Goal: Task Accomplishment & Management: Complete application form

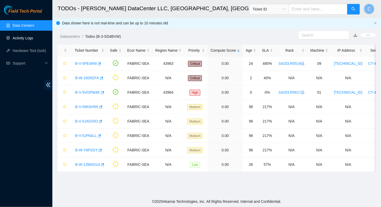
click at [20, 40] on link "Activity Logs" at bounding box center [23, 38] width 21 height 4
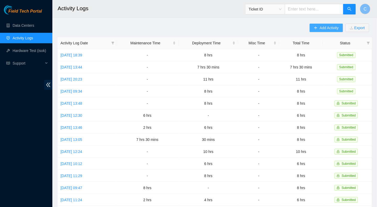
click at [320, 28] on span "Add Activity" at bounding box center [329, 28] width 19 height 6
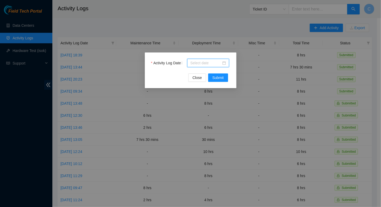
click at [210, 61] on input "Activity Log Date" at bounding box center [205, 63] width 31 height 6
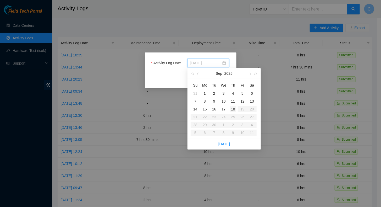
type input "2025-09-18"
click at [234, 108] on div "18" at bounding box center [233, 109] width 6 height 6
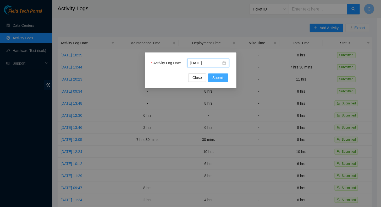
click at [221, 80] on span "Submit" at bounding box center [218, 78] width 12 height 6
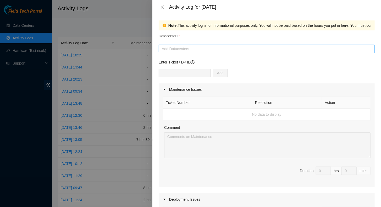
click at [175, 49] on div at bounding box center [266, 49] width 213 height 6
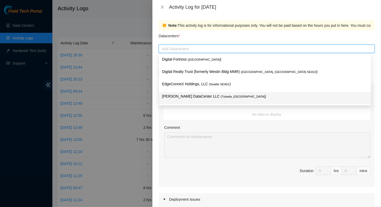
click at [176, 95] on p "Sabey DataCenter LLC ( Tukwila, WA )" at bounding box center [265, 96] width 206 height 6
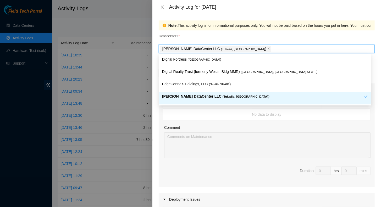
click at [263, 112] on td "No data to display" at bounding box center [266, 114] width 207 height 12
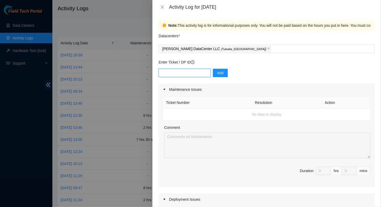
click at [182, 73] on input "text" at bounding box center [185, 73] width 52 height 8
paste input "B-W-16DVR0L"
drag, startPoint x: 182, startPoint y: 73, endPoint x: 209, endPoint y: 74, distance: 26.7
click at [206, 74] on input "B-W-16DVR0L" at bounding box center [185, 73] width 52 height 8
type input "B-W-16DVR0L"
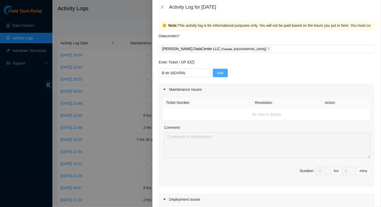
click at [218, 73] on span "Add" at bounding box center [220, 73] width 7 height 6
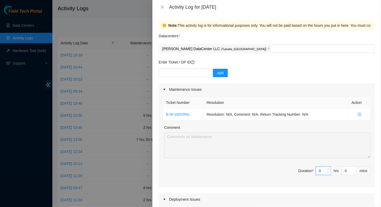
drag, startPoint x: 317, startPoint y: 171, endPoint x: 300, endPoint y: 173, distance: 17.2
click at [300, 173] on span "Duration * 0 hrs 0 mins" at bounding box center [267, 173] width 208 height 15
type input "8"
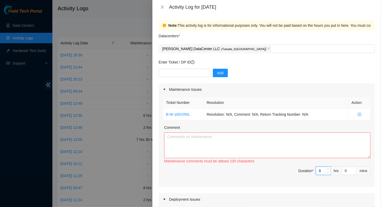
type input "8"
click at [248, 142] on textarea "Comment" at bounding box center [267, 145] width 206 height 26
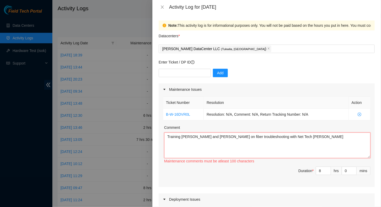
click at [181, 136] on textarea "Training Ethan and Aiden on fiber troubleshooting with Net Tech Carlos R" at bounding box center [267, 145] width 206 height 26
click at [307, 136] on textarea "Training Net Techs Ethan and Aiden on fiber troubleshooting with Net Tech Carlo…" at bounding box center [267, 145] width 206 height 26
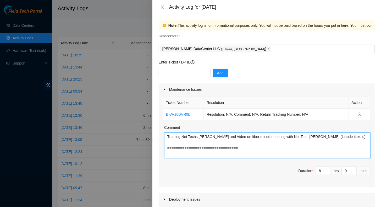
scroll to position [4, 0]
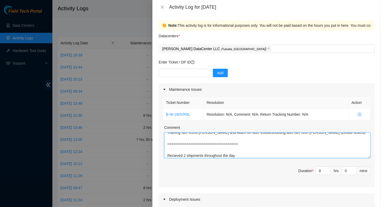
drag, startPoint x: 243, startPoint y: 154, endPoint x: 247, endPoint y: 151, distance: 5.4
click at [244, 154] on textarea "Training Net Techs Ethan and Aiden on fiber troubleshooting with Net Tech Carlo…" at bounding box center [267, 145] width 206 height 26
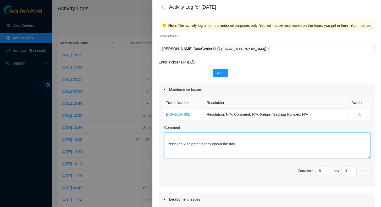
scroll to position [27, 0]
click at [247, 151] on textarea "Training Net Techs Ethan and Aiden on fiber troubleshooting with Net Tech Carlo…" at bounding box center [267, 145] width 206 height 26
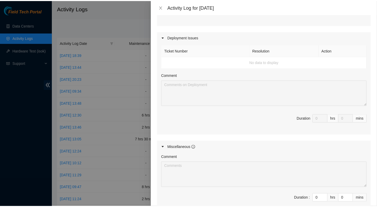
scroll to position [224, 0]
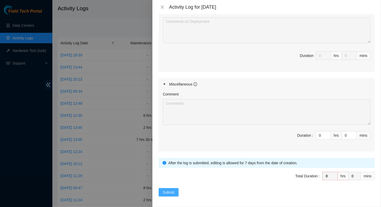
type textarea "Training Net Techs Ethan and Aiden on fiber troubleshooting with Net Tech Carlo…"
click at [168, 191] on span "Submit" at bounding box center [169, 192] width 12 height 6
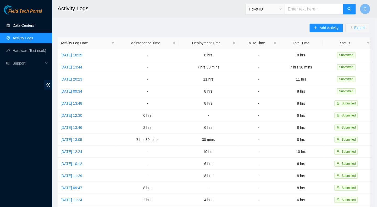
click at [22, 27] on link "Data Centers" at bounding box center [23, 25] width 21 height 4
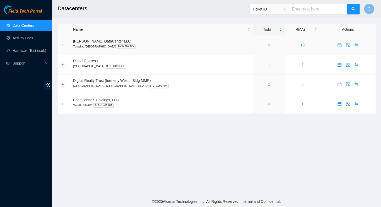
click at [268, 45] on link "5" at bounding box center [269, 45] width 2 height 4
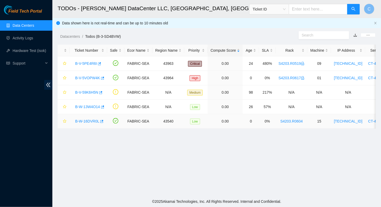
click at [93, 120] on link "B-W-16DVR0L" at bounding box center [87, 121] width 24 height 4
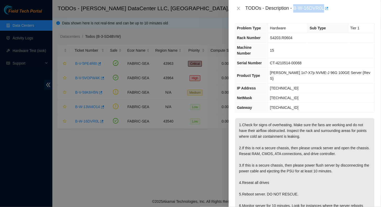
drag, startPoint x: 294, startPoint y: 9, endPoint x: 323, endPoint y: 8, distance: 29.1
click at [323, 8] on div "TODOs - Description - B-W-16DVR0L" at bounding box center [309, 8] width 129 height 8
copy div "B-W-16DVR0L"
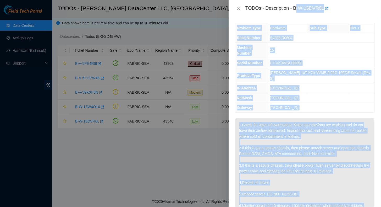
drag, startPoint x: 336, startPoint y: 124, endPoint x: 296, endPoint y: 14, distance: 116.3
click at [296, 14] on div "TODOs - Description - B-W-16DVR0L Problem Type Hardware Sub Type Tier 1 Rack Nu…" at bounding box center [305, 103] width 152 height 207
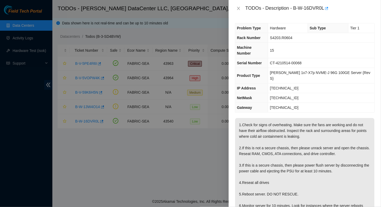
click at [292, 10] on div "TODOs - Description - B-W-16DVR0L" at bounding box center [309, 8] width 129 height 8
click at [293, 9] on div "TODOs - Description - B-W-16DVR0L" at bounding box center [309, 8] width 129 height 8
drag, startPoint x: 294, startPoint y: 8, endPoint x: 325, endPoint y: 9, distance: 30.9
click at [325, 9] on div "TODOs - Description - B-W-16DVR0L" at bounding box center [309, 8] width 129 height 8
copy div "B-W-16DVR0L"
